Goal: Check status: Check status

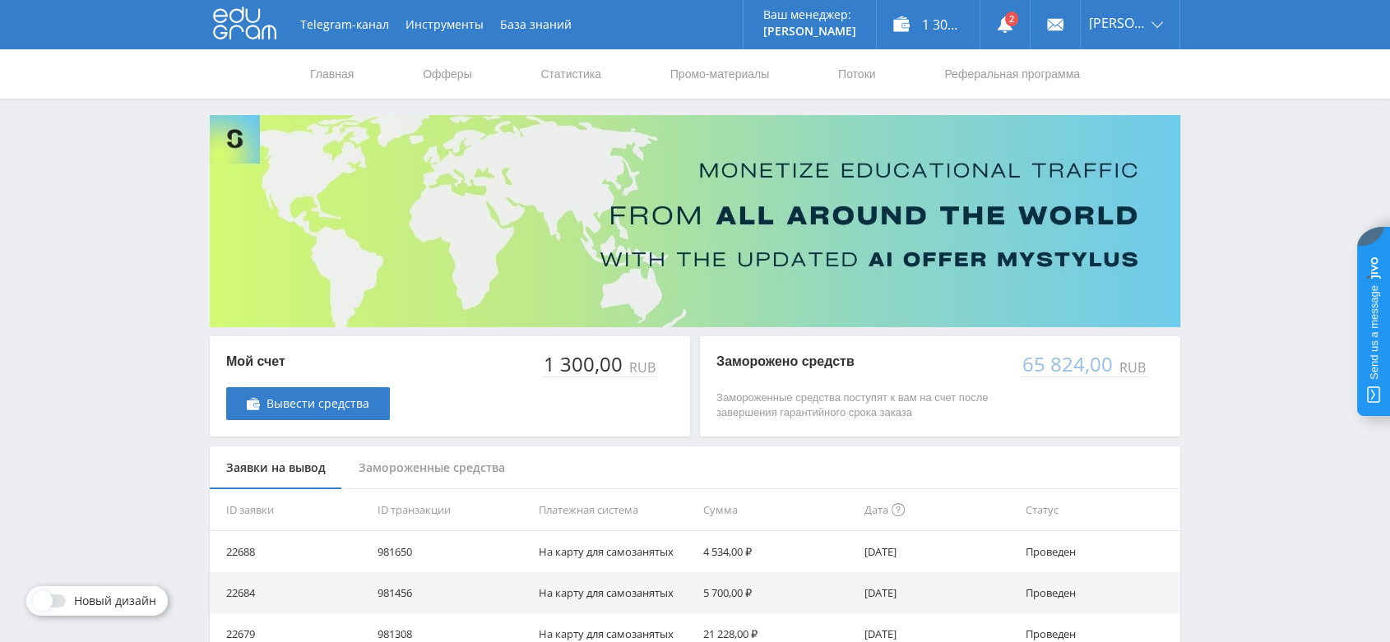
click at [481, 467] on div "Замороженные средства" at bounding box center [431, 469] width 179 height 44
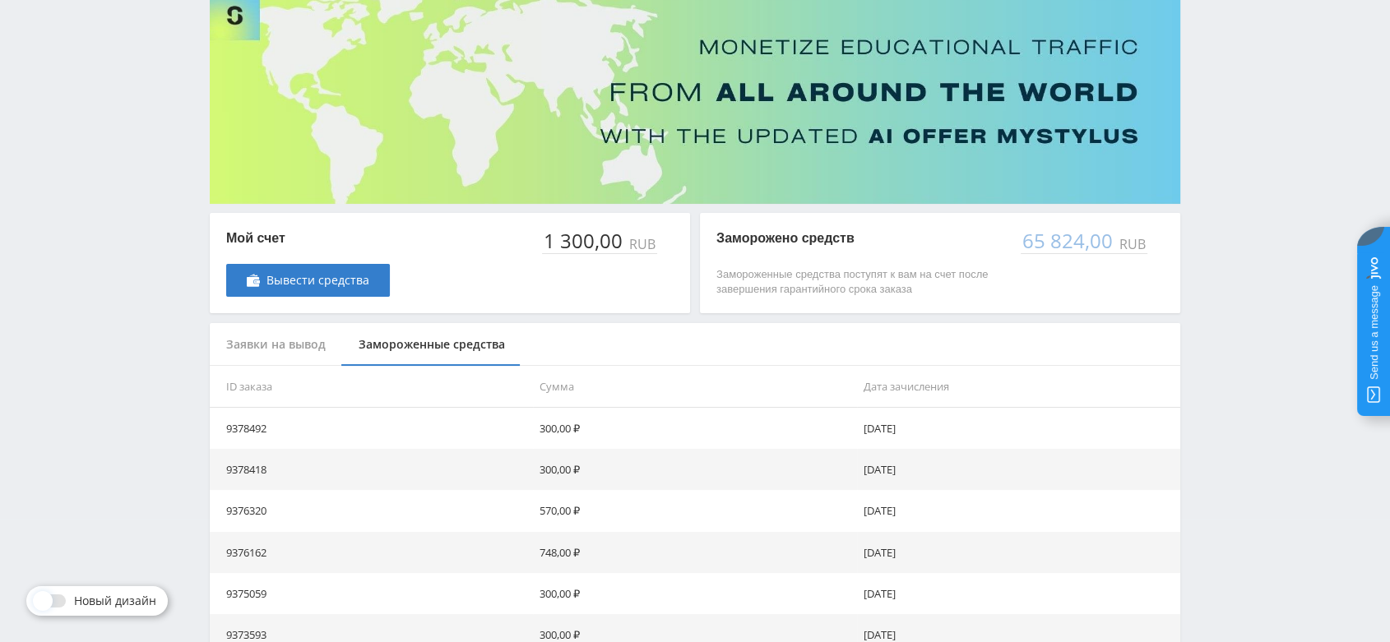
scroll to position [423, 0]
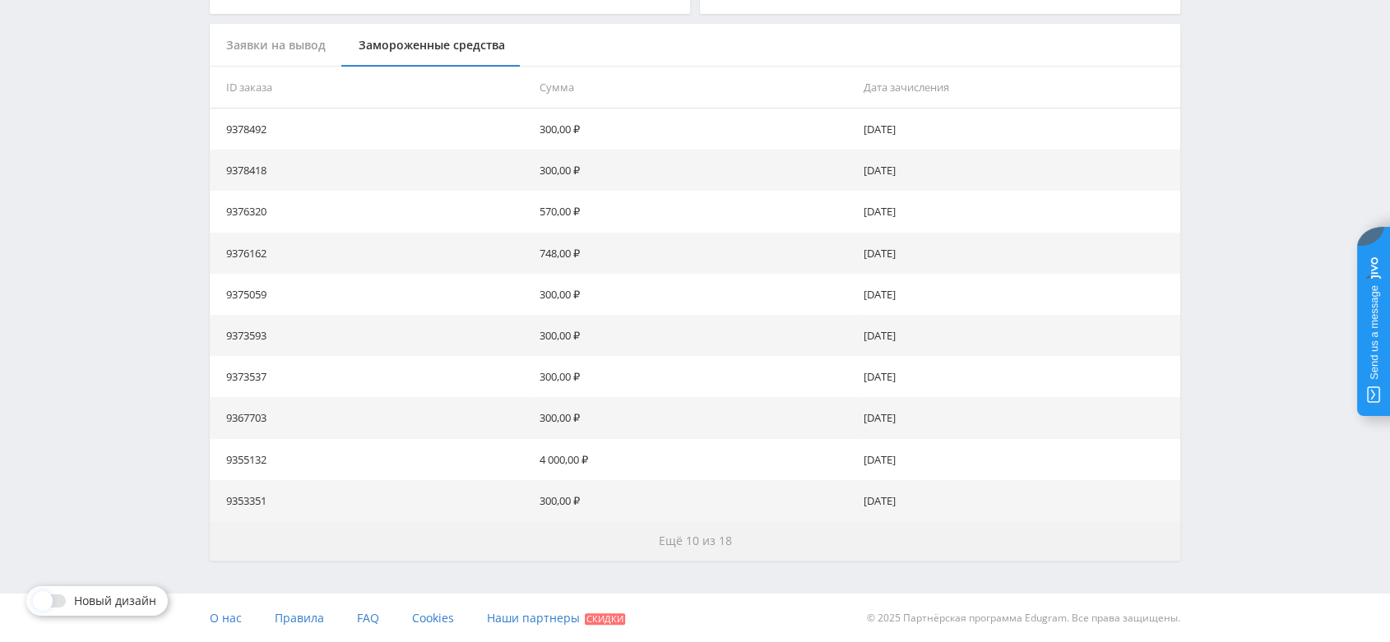
click at [717, 544] on span "Ещё 10 из 18" at bounding box center [695, 541] width 73 height 16
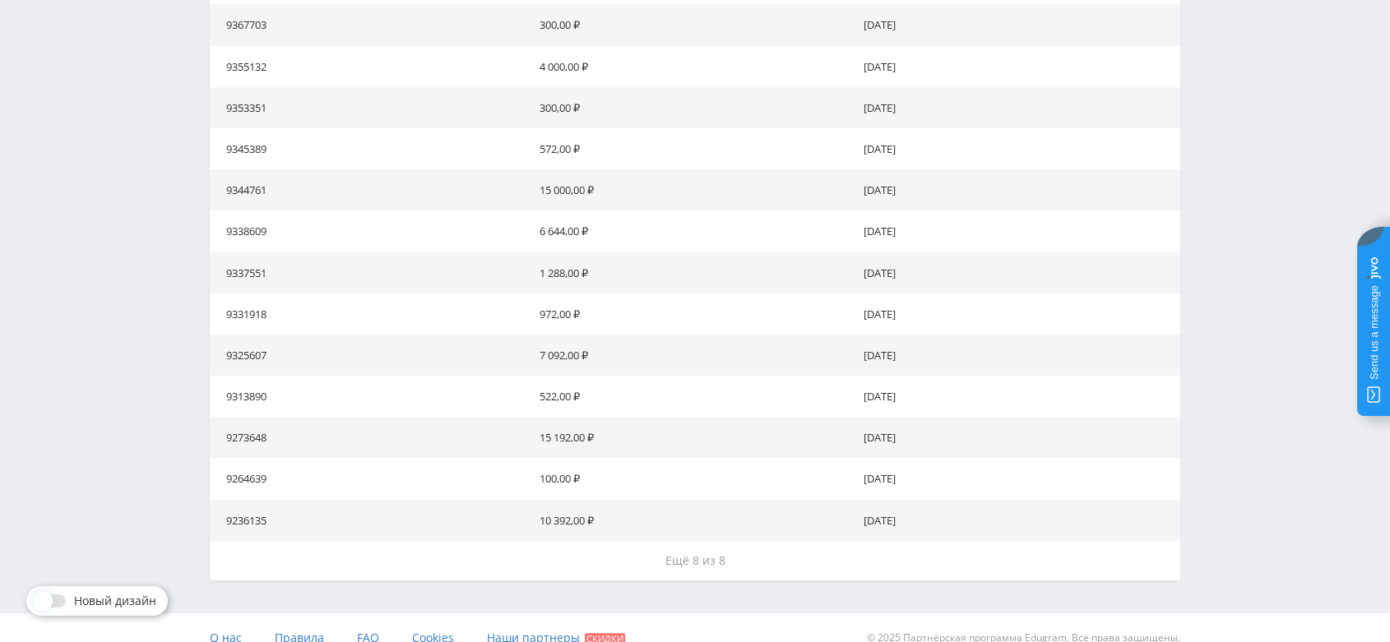
scroll to position [836, 0]
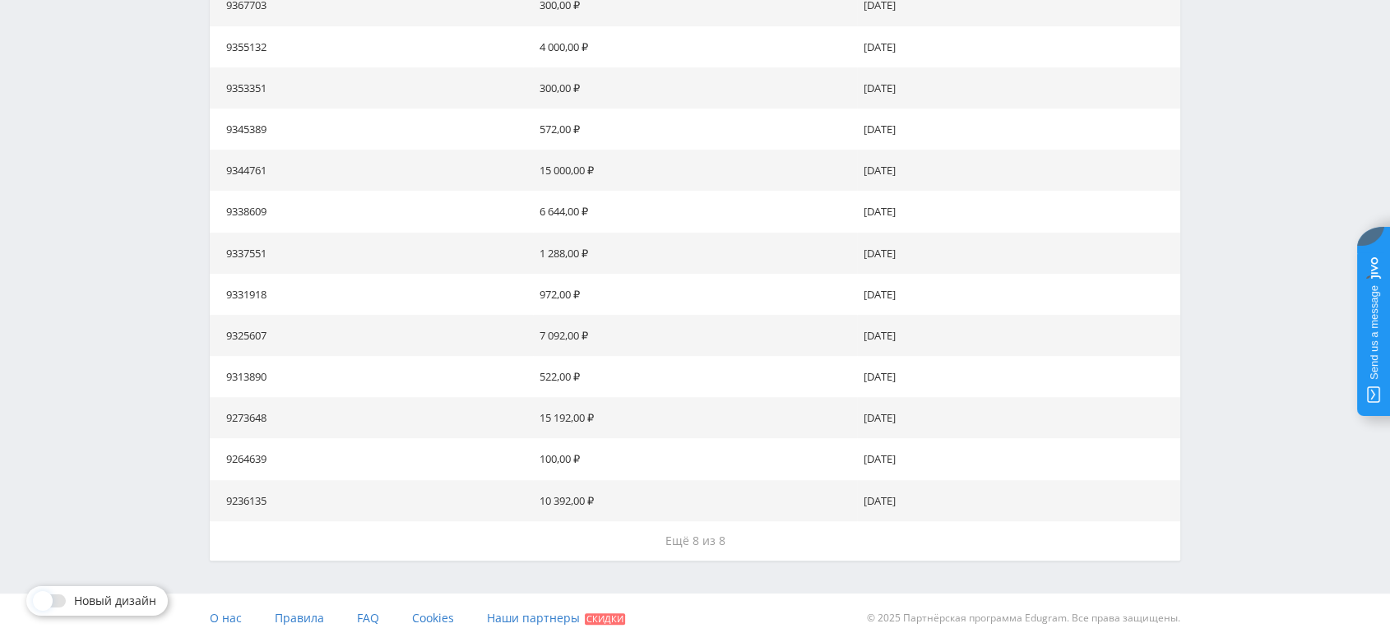
click at [717, 547] on span "Ещё 8 из 8" at bounding box center [695, 541] width 60 height 16
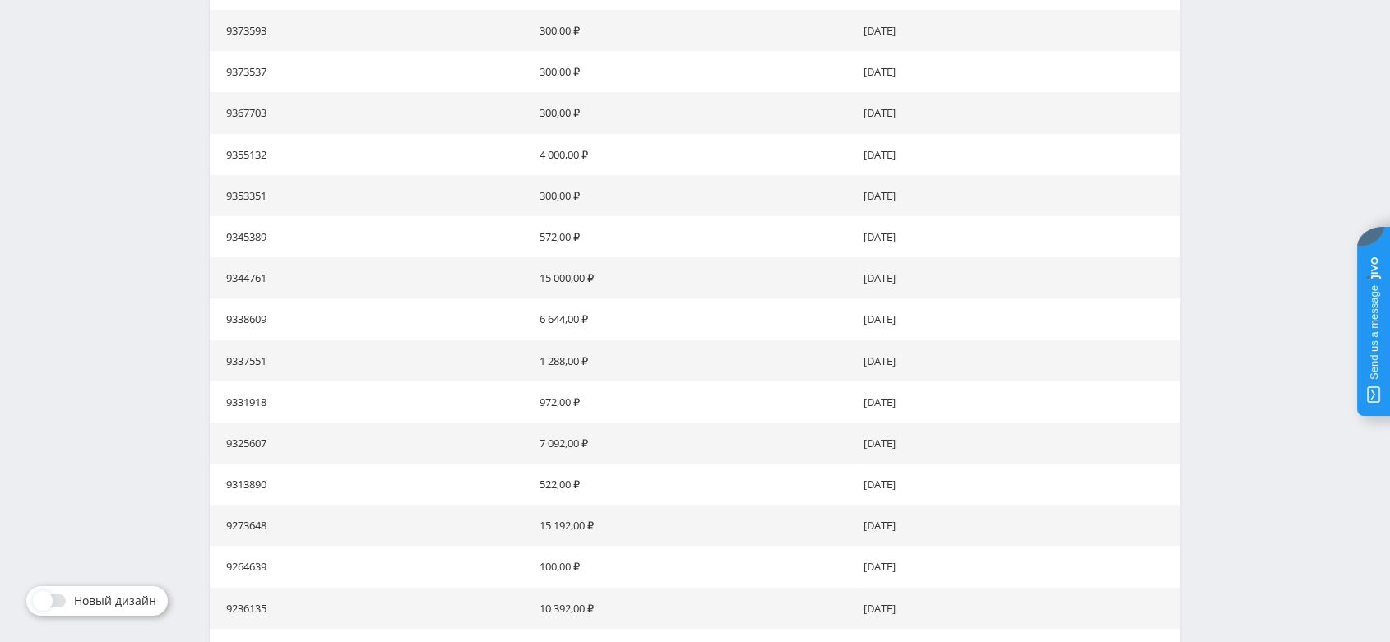
scroll to position [749, 0]
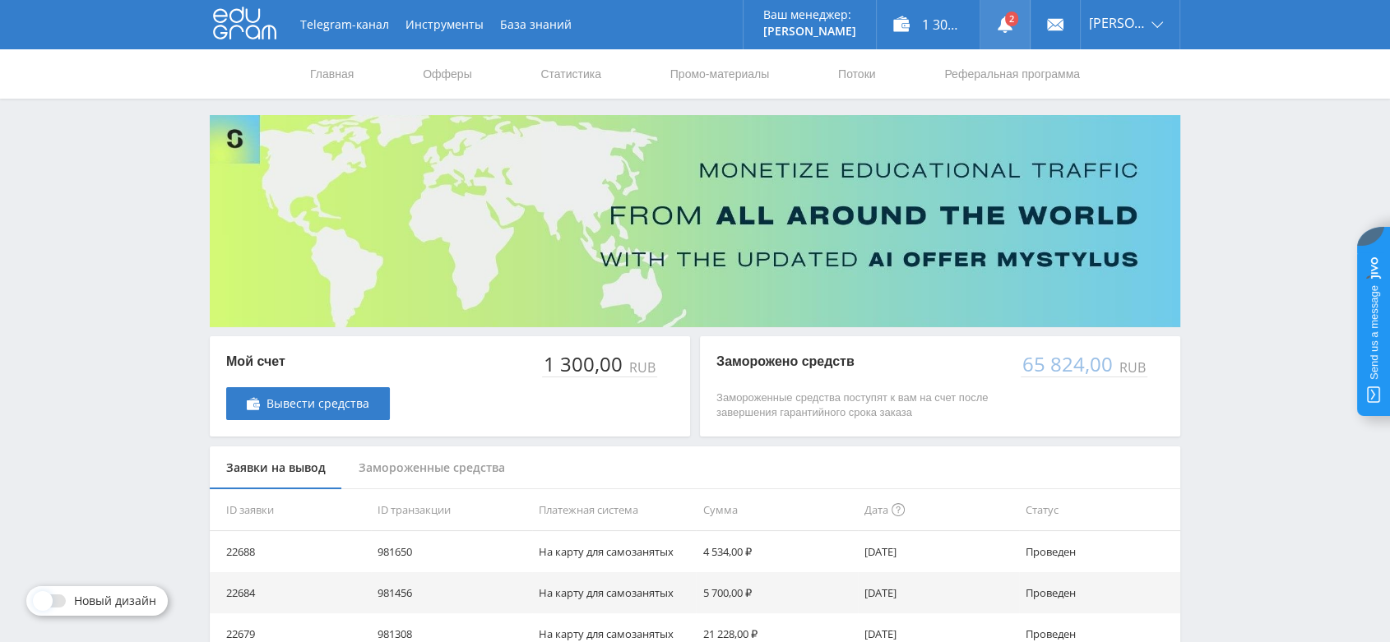
click at [1014, 33] on link at bounding box center [1004, 24] width 49 height 49
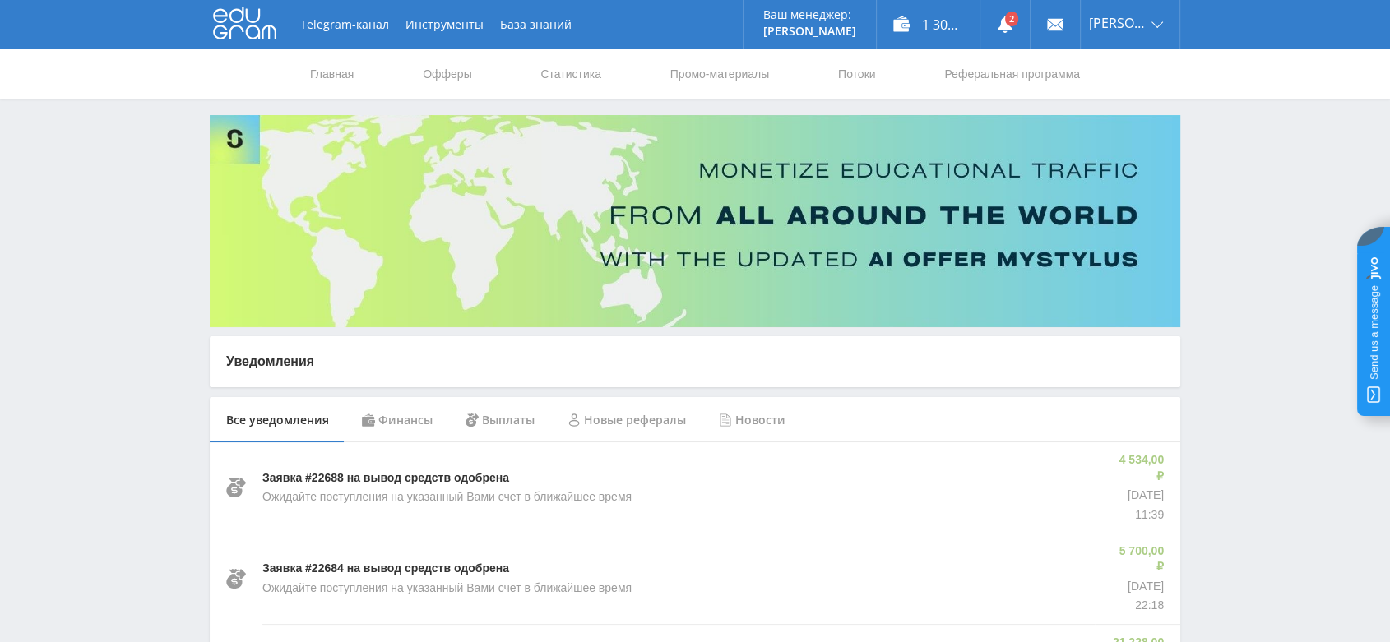
click at [220, 18] on icon at bounding box center [244, 23] width 63 height 33
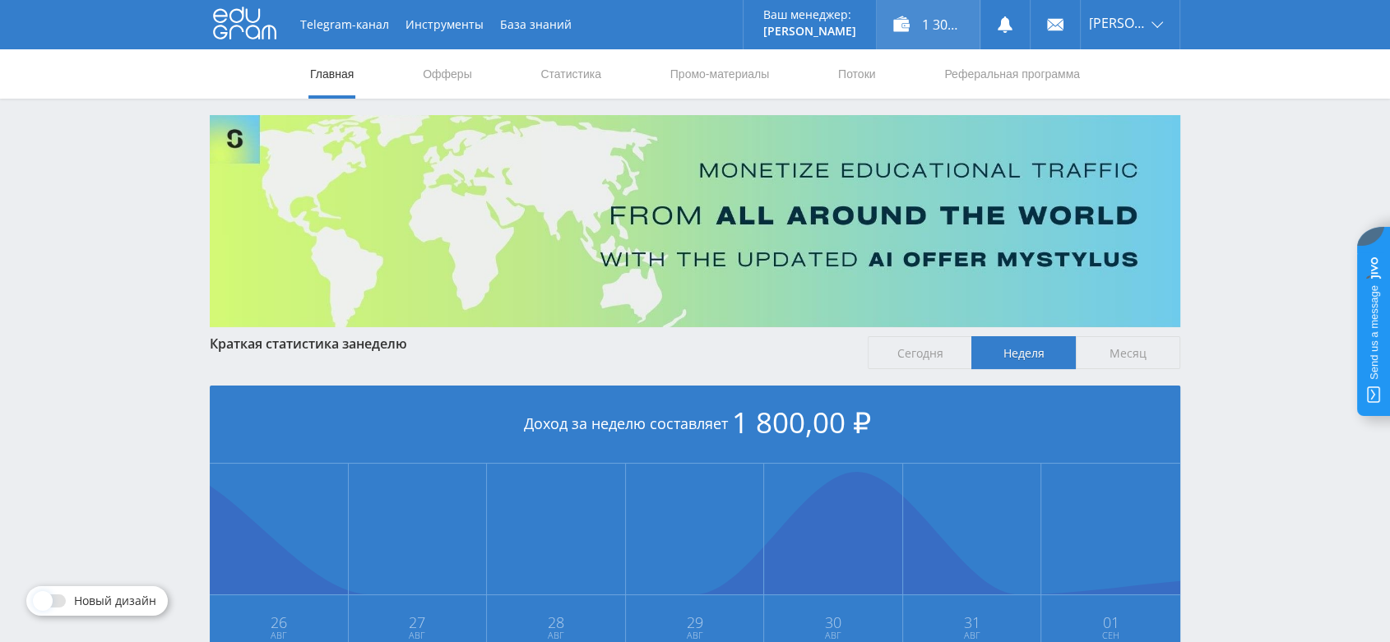
click at [921, 35] on div "1 300,00 ₽" at bounding box center [928, 24] width 103 height 49
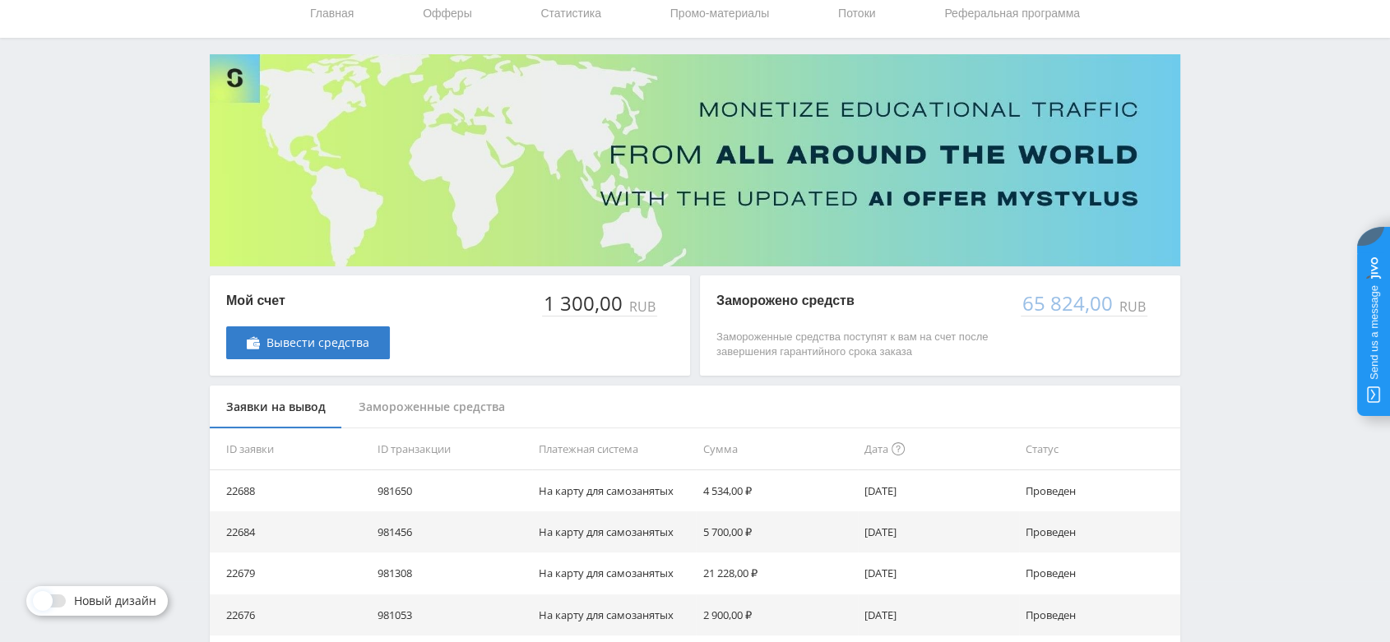
scroll to position [274, 0]
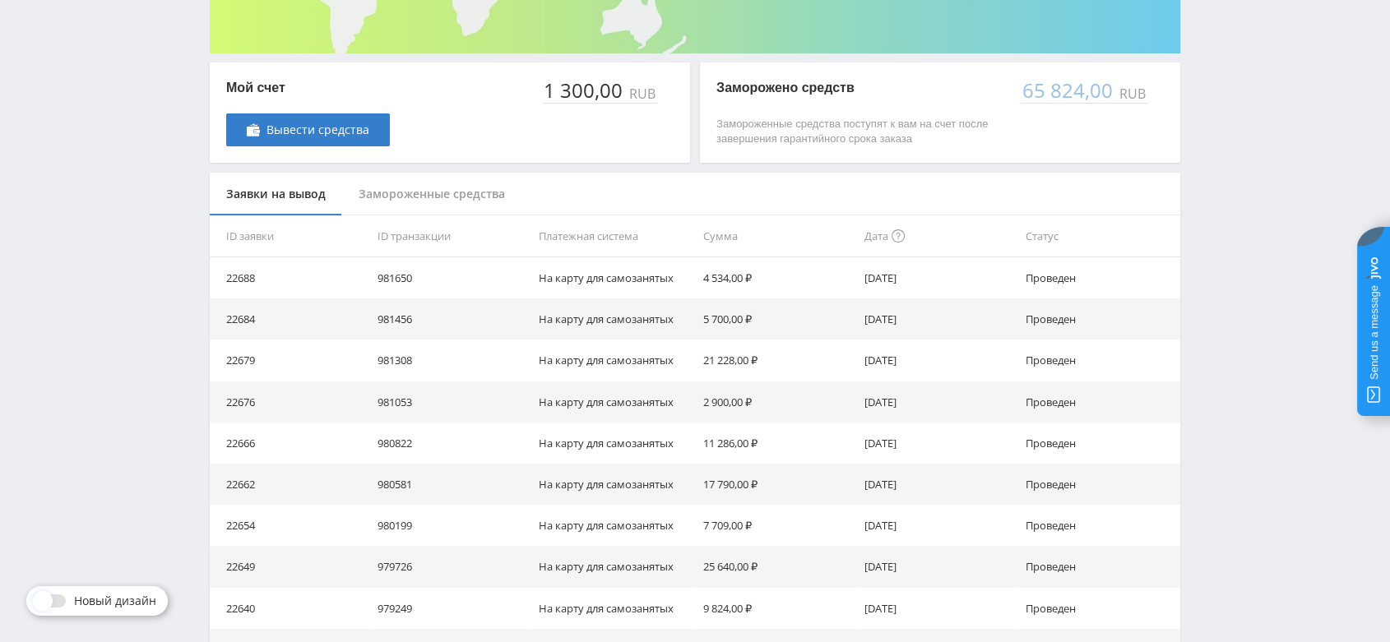
click at [467, 197] on div "Замороженные средства" at bounding box center [431, 195] width 179 height 44
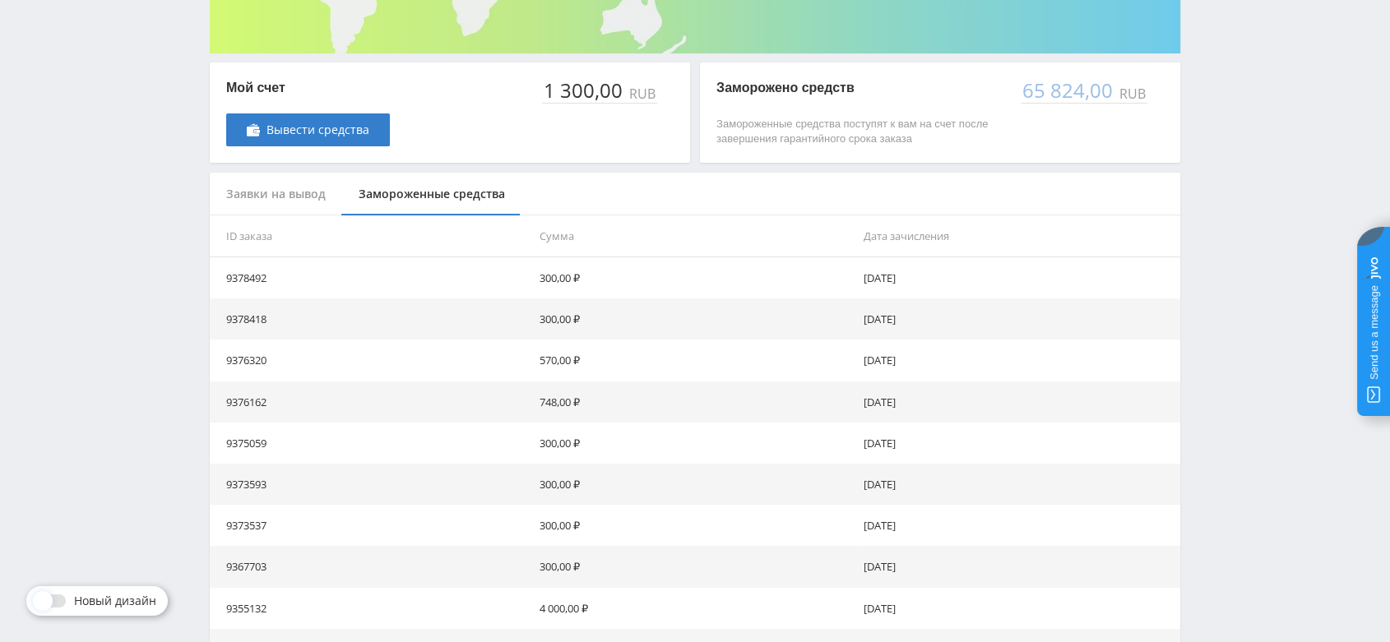
scroll to position [365, 0]
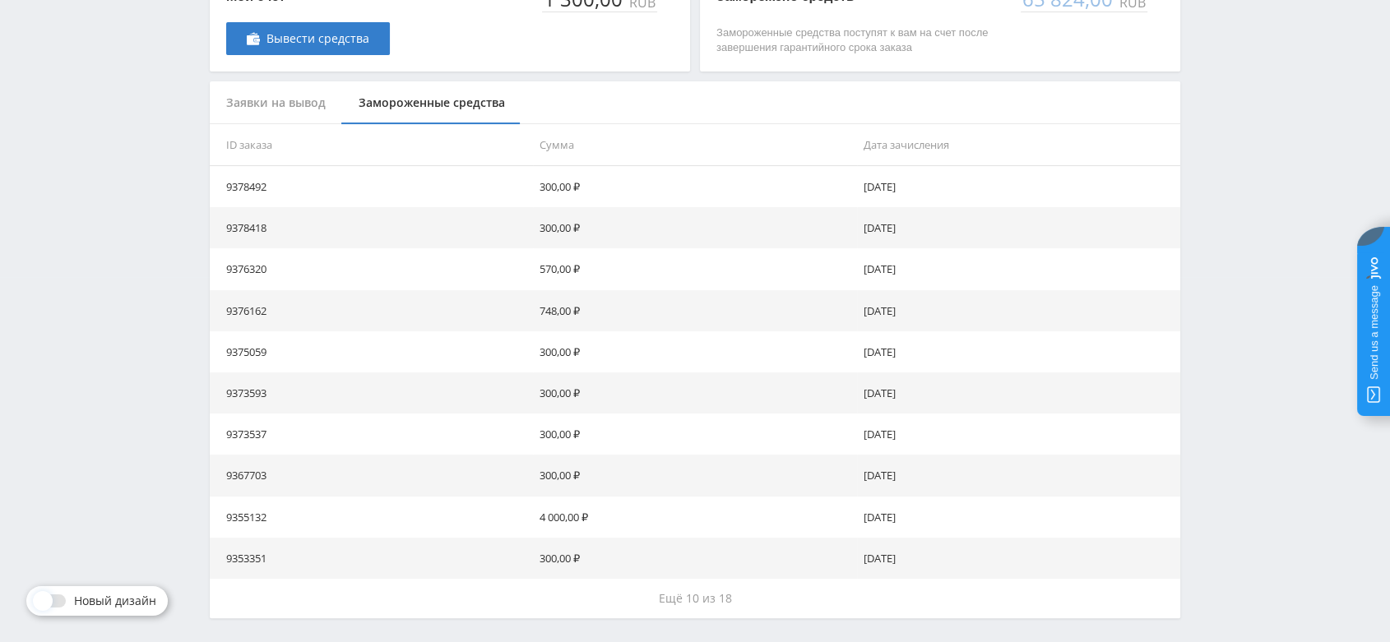
click at [944, 375] on td "[DATE]" at bounding box center [1018, 393] width 323 height 41
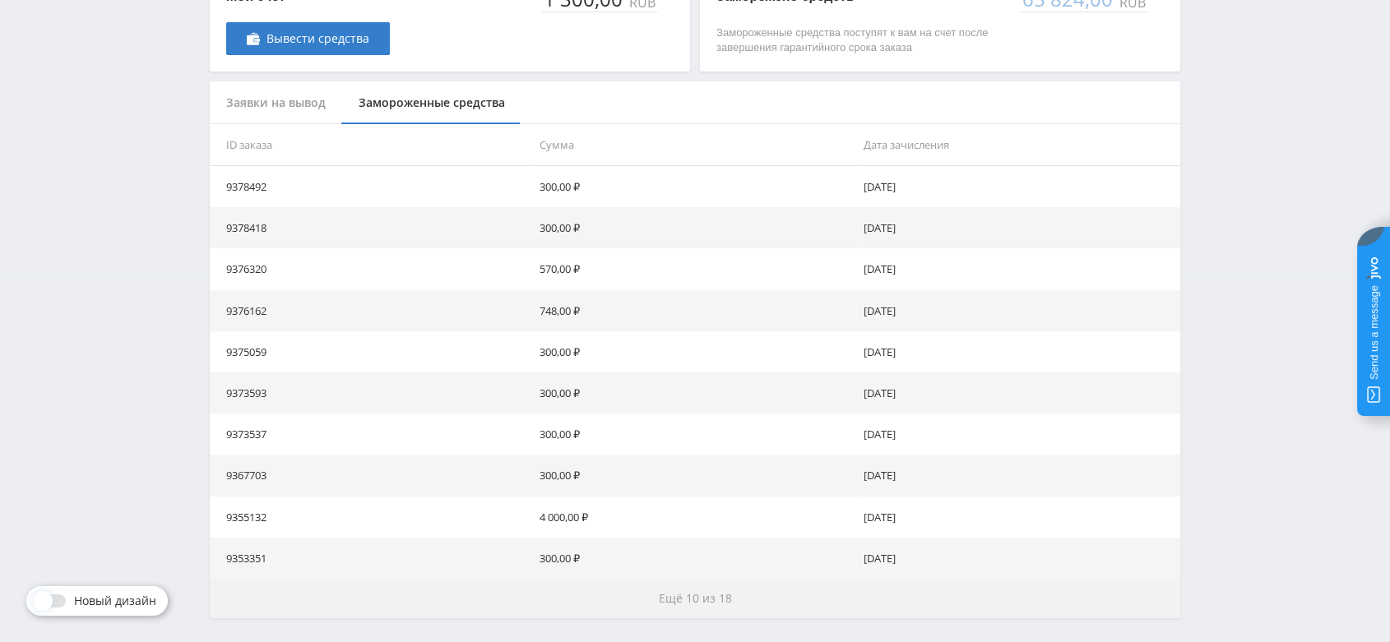
click at [697, 596] on span "Ещё 10 из 18" at bounding box center [695, 598] width 73 height 16
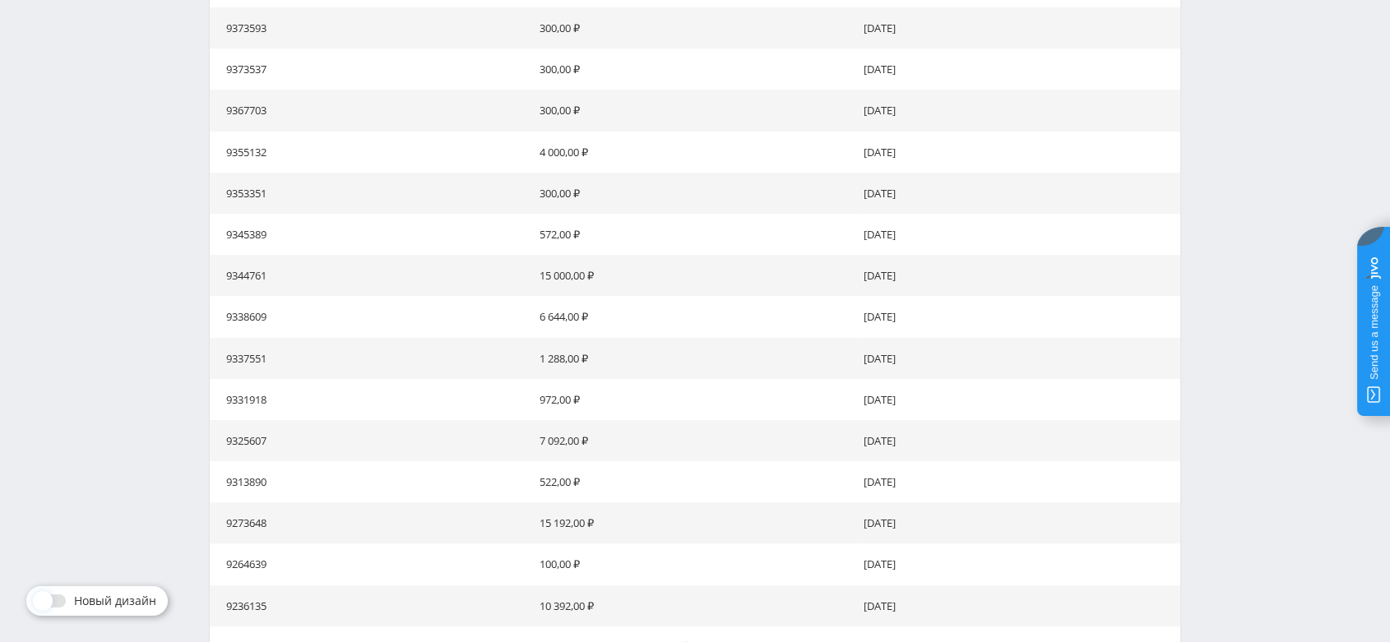
scroll to position [822, 0]
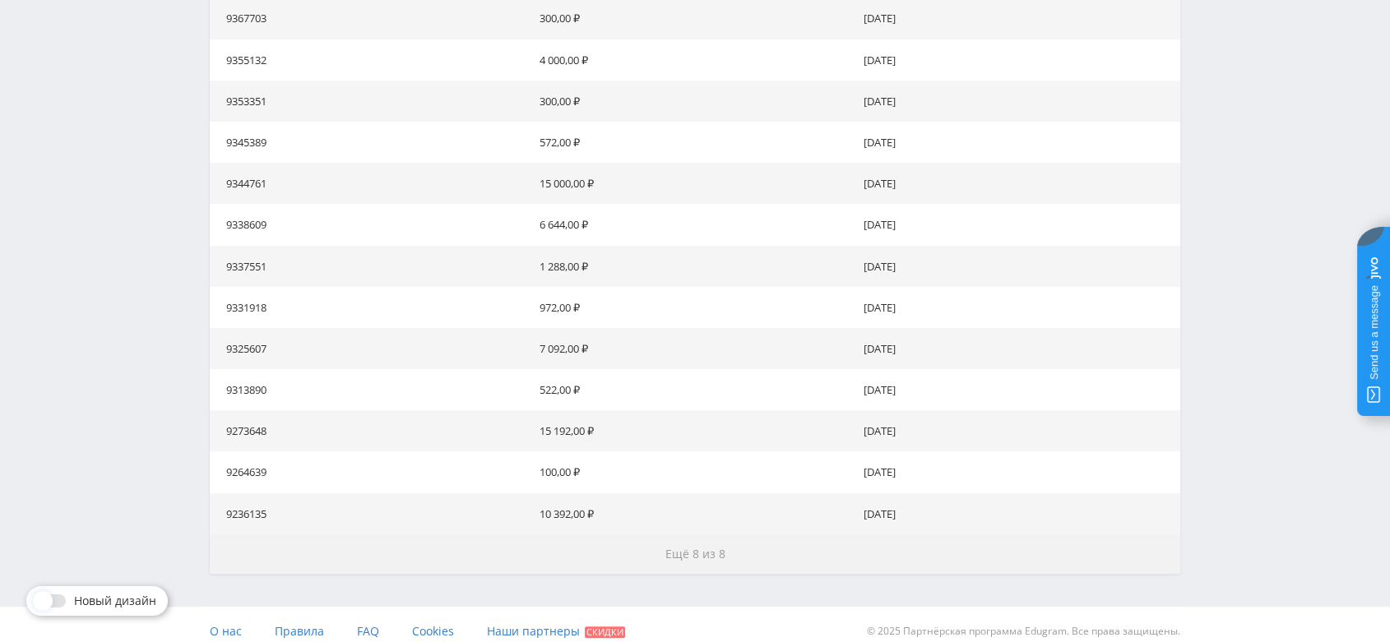
click at [721, 555] on span "Ещё 8 из 8" at bounding box center [695, 554] width 60 height 16
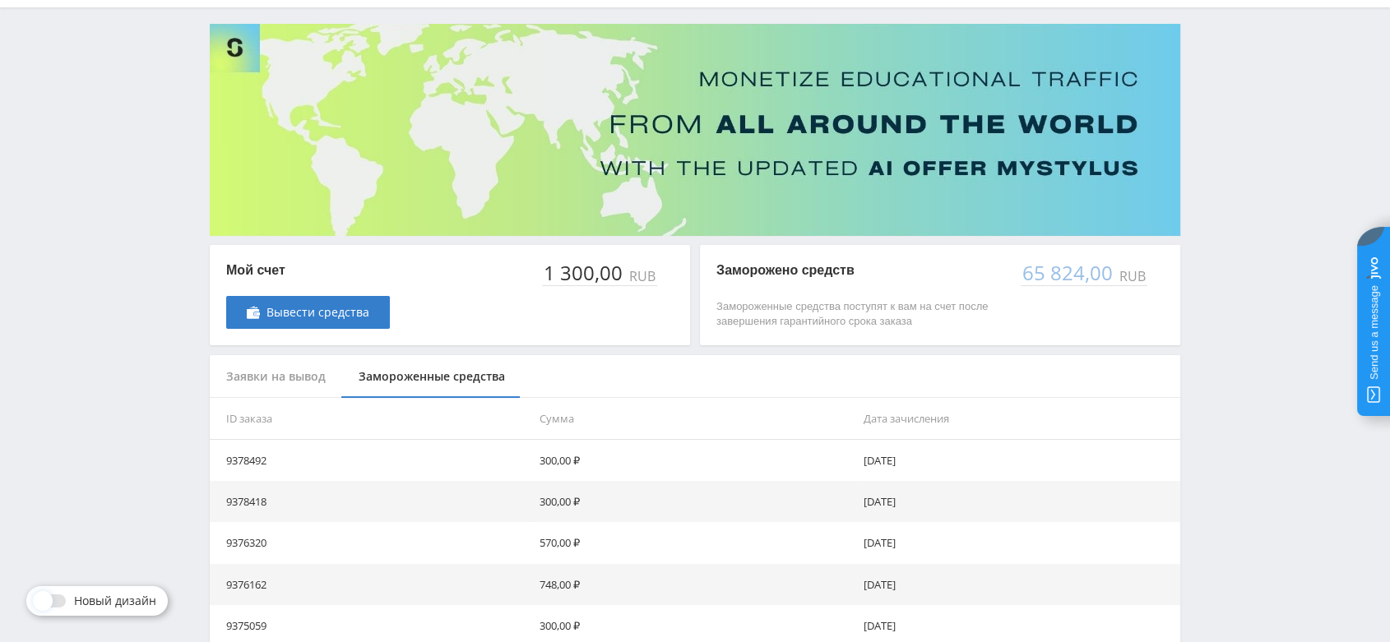
scroll to position [0, 0]
